Goal: Check status: Check status

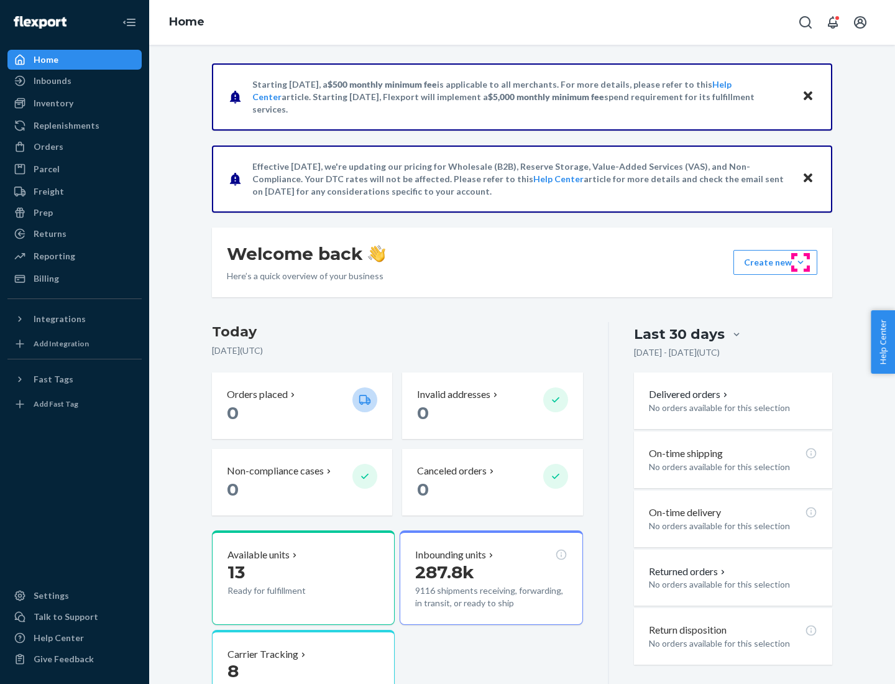
click at [801, 262] on button "Create new Create new inbound Create new order Create new product" at bounding box center [776, 262] width 84 height 25
click at [52, 81] on div "Inbounds" at bounding box center [53, 81] width 38 height 12
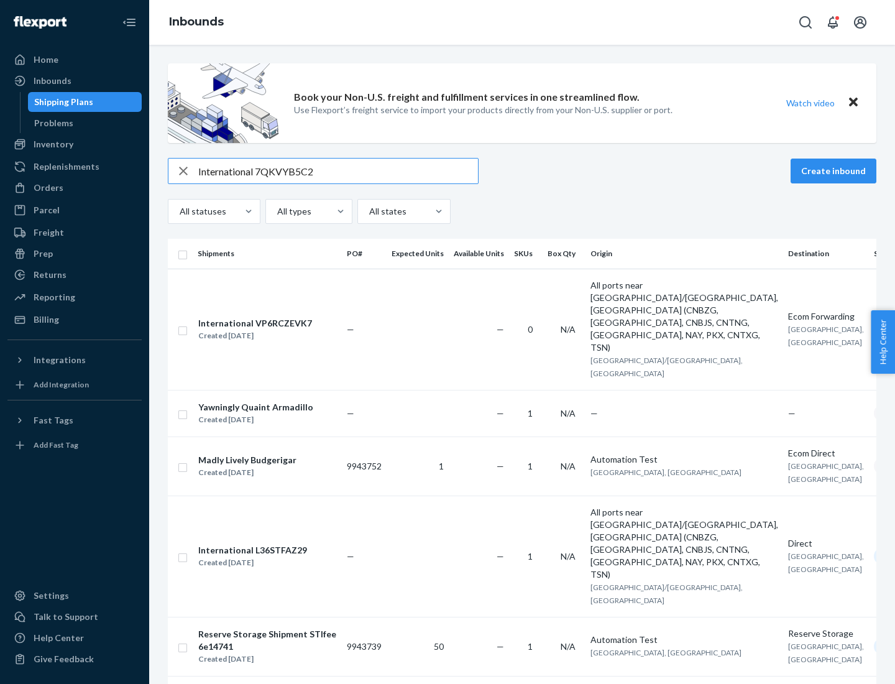
type input "International 7QKVYB5C29"
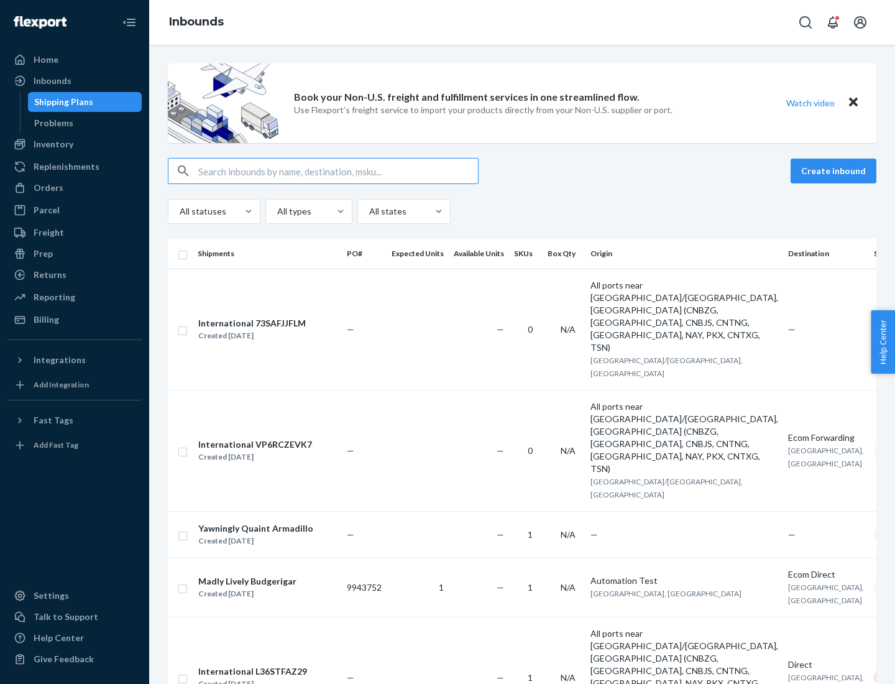
click at [275, 330] on div "Created [DATE]" at bounding box center [252, 336] width 108 height 12
